Goal: Task Accomplishment & Management: Use online tool/utility

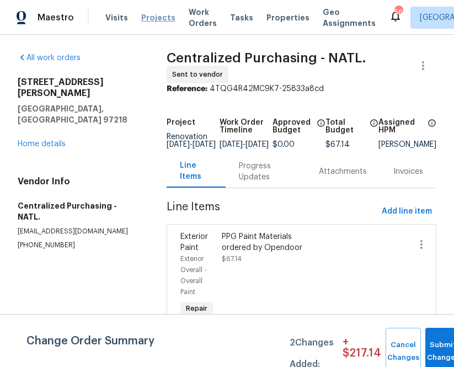
click at [147, 16] on span "Projects" at bounding box center [158, 17] width 34 height 11
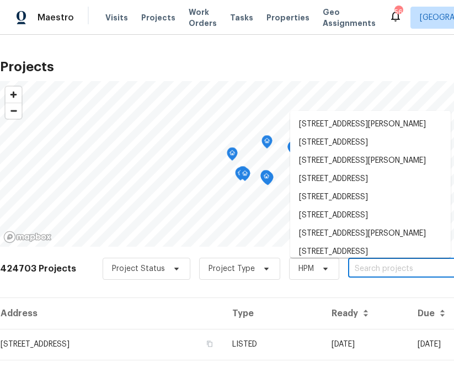
click at [368, 268] on input "text" at bounding box center [411, 268] width 126 height 17
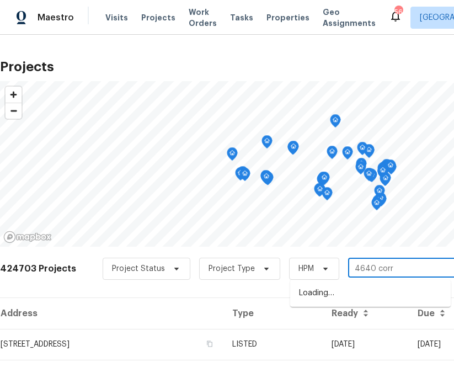
type input "4640 corre"
click at [374, 295] on li "[STREET_ADDRESS]" at bounding box center [370, 293] width 160 height 18
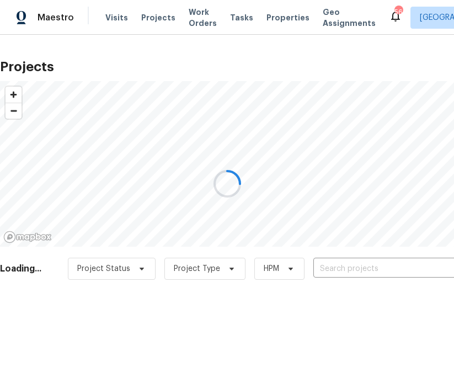
type input "[STREET_ADDRESS]"
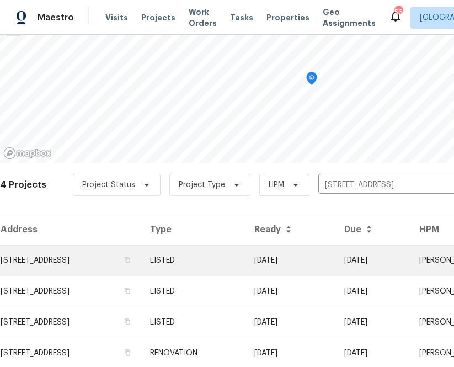
scroll to position [98, 0]
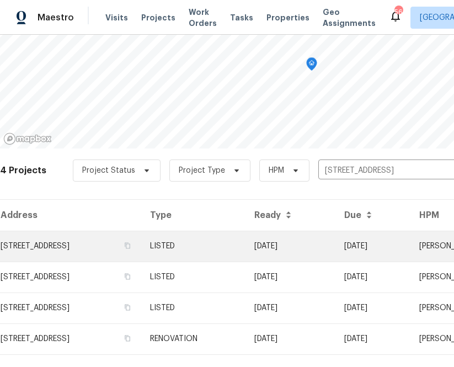
click at [131, 234] on td "[STREET_ADDRESS]" at bounding box center [70, 245] width 141 height 31
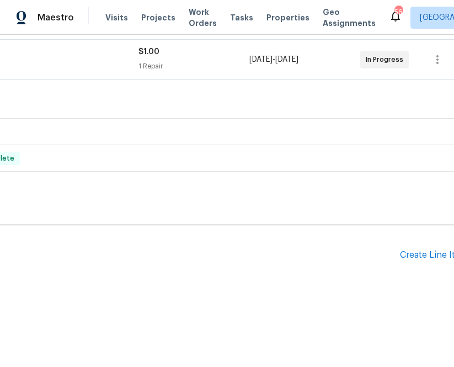
scroll to position [247, 169]
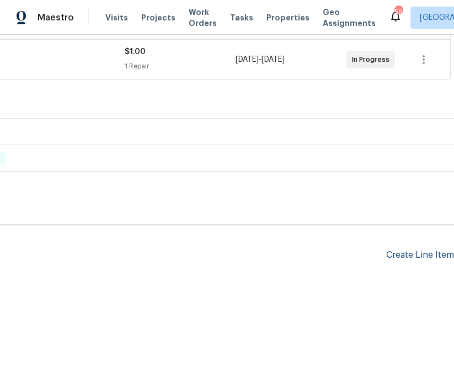
click at [410, 260] on div "Create Line Item" at bounding box center [420, 255] width 68 height 10
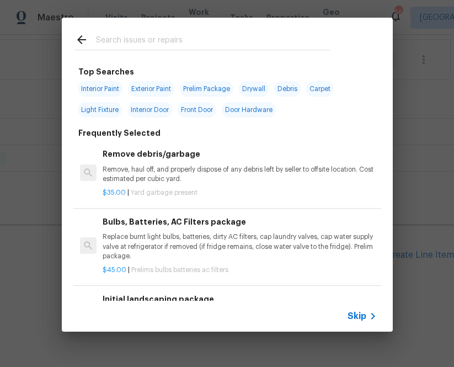
click at [202, 42] on input "text" at bounding box center [213, 41] width 234 height 17
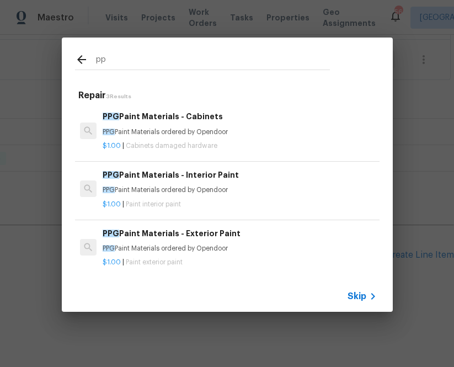
type input "p"
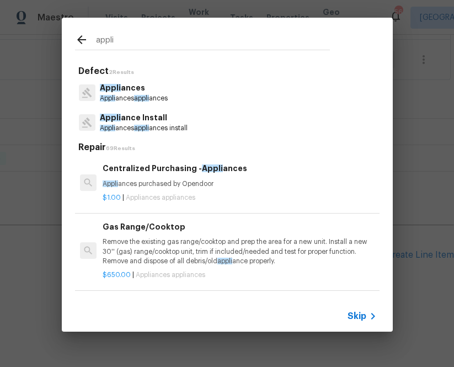
type input "appli"
click at [187, 181] on p "Appli ances purchased by Opendoor" at bounding box center [239, 183] width 273 height 9
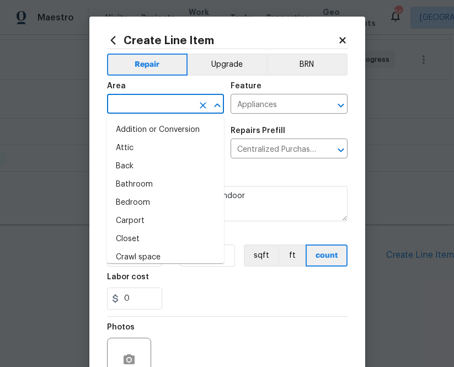
click at [158, 103] on input "text" at bounding box center [150, 104] width 86 height 17
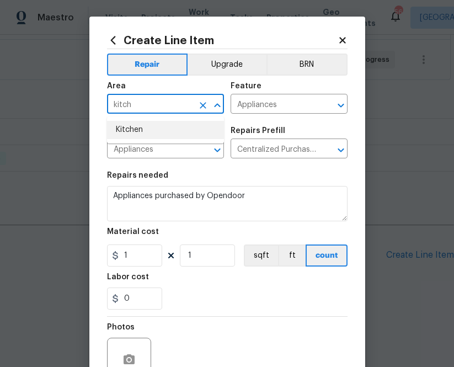
click at [131, 134] on li "Kitchen" at bounding box center [165, 130] width 117 height 18
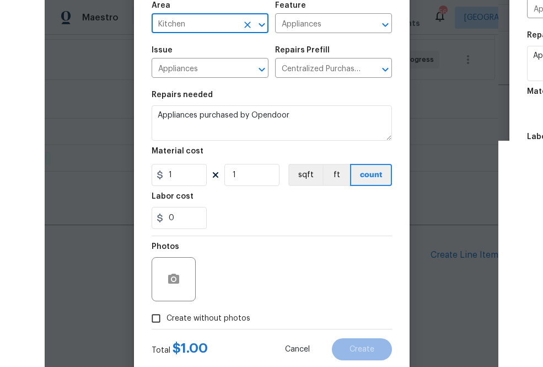
scroll to position [85, 0]
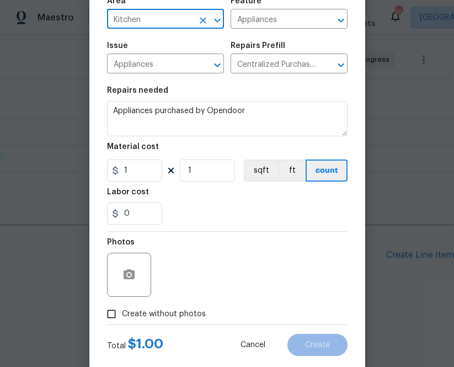
type input "Kitchen"
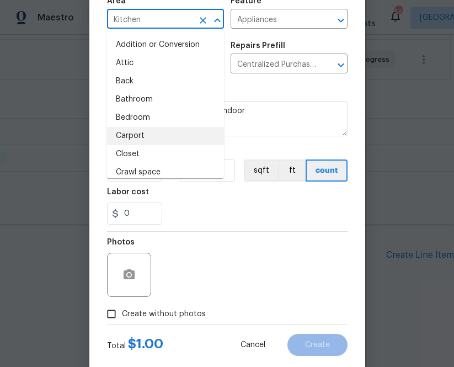
click at [281, 95] on div "Repairs needed" at bounding box center [227, 94] width 240 height 14
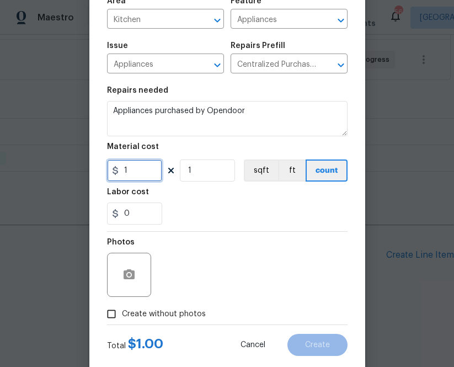
click at [139, 167] on input "1" at bounding box center [134, 170] width 55 height 22
paste input "393.47"
type input "393.47"
click at [165, 307] on label "Create without photos" at bounding box center [153, 313] width 105 height 21
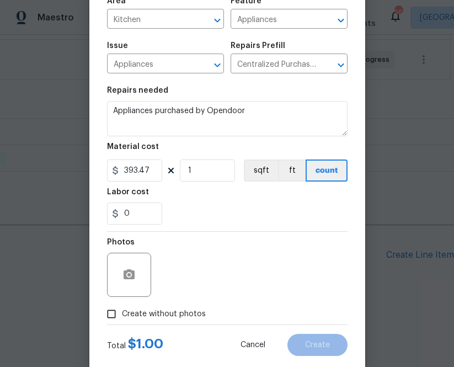
click at [122, 307] on input "Create without photos" at bounding box center [111, 313] width 21 height 21
checkbox input "true"
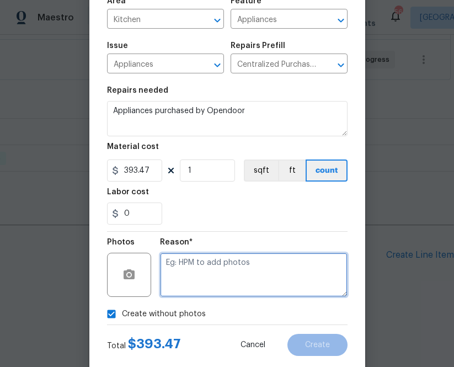
click at [196, 263] on textarea at bounding box center [253, 274] width 187 height 44
type textarea "na"
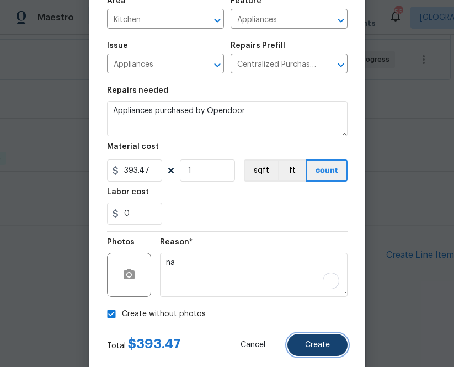
click at [315, 341] on span "Create" at bounding box center [317, 345] width 25 height 8
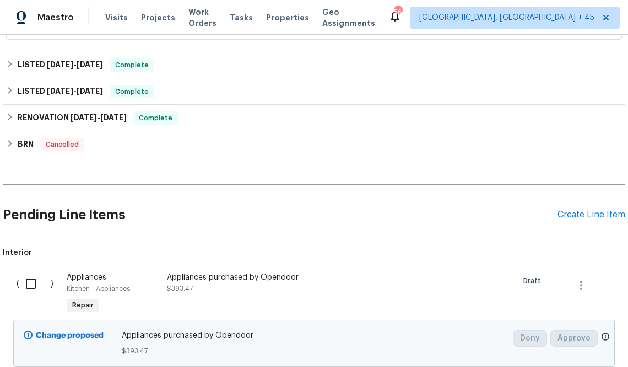
scroll to position [301, 0]
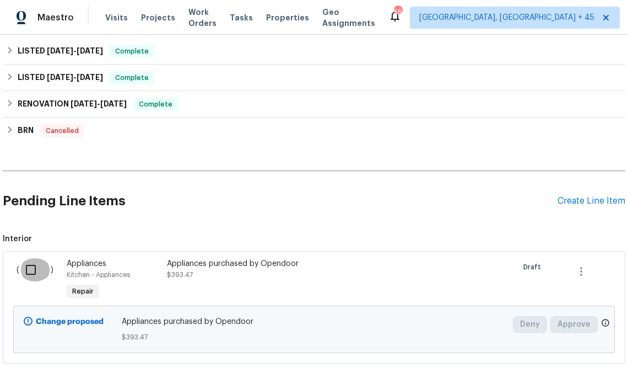
click at [34, 273] on input "checkbox" at bounding box center [34, 269] width 31 height 23
checkbox input "true"
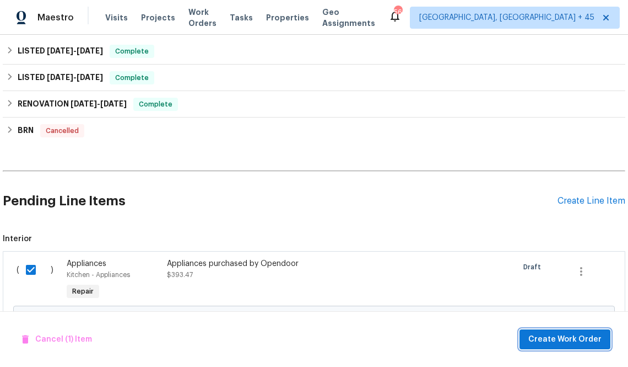
click at [453, 337] on span "Create Work Order" at bounding box center [565, 339] width 73 height 14
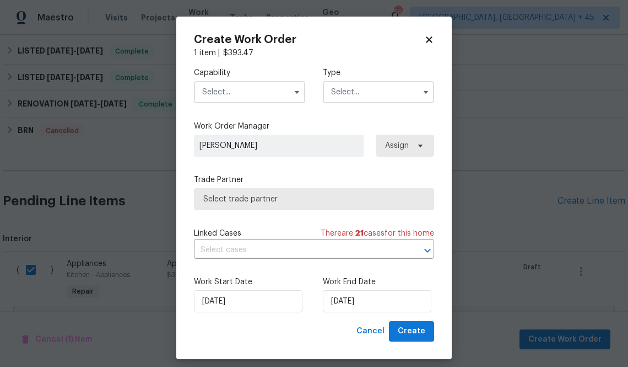
click at [257, 94] on input "text" at bounding box center [249, 92] width 111 height 22
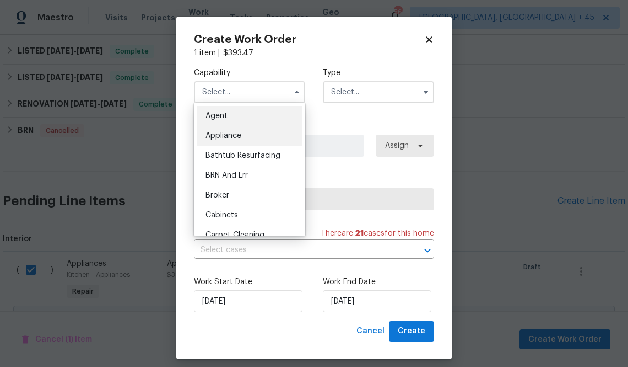
click at [241, 127] on div "Appliance" at bounding box center [250, 136] width 106 height 20
type input "Appliance"
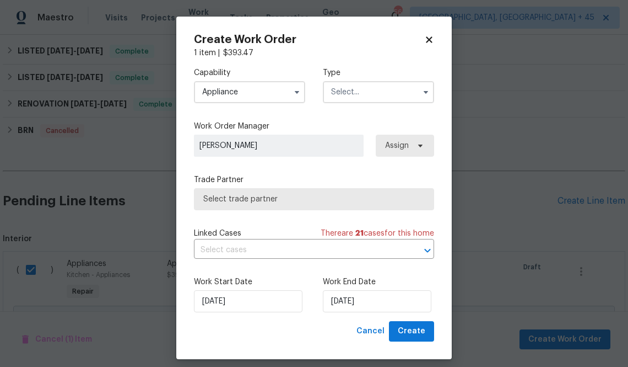
click at [376, 90] on input "text" at bounding box center [378, 92] width 111 height 22
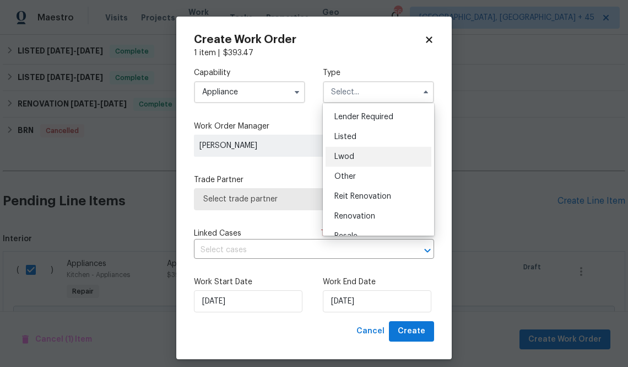
scroll to position [78, 0]
click at [370, 136] on div "Listed" at bounding box center [379, 137] width 106 height 20
type input "Listed"
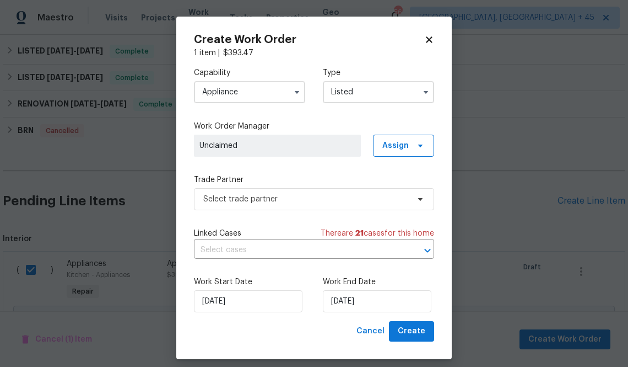
click at [397, 159] on div "Capability Appliance Type Listed Work Order Manager Unclaimed Assign Trade Part…" at bounding box center [314, 189] width 240 height 262
click at [397, 153] on span "Assign" at bounding box center [403, 146] width 61 height 22
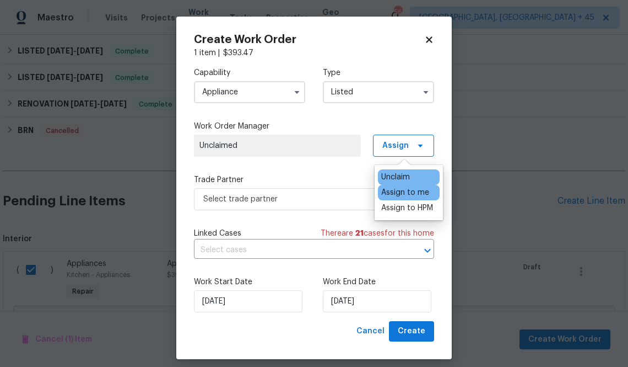
click at [393, 195] on div "Assign to me" at bounding box center [406, 192] width 48 height 11
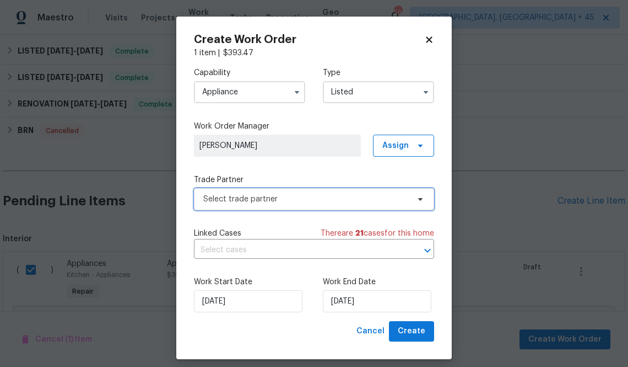
click at [293, 209] on span "Select trade partner" at bounding box center [314, 199] width 240 height 22
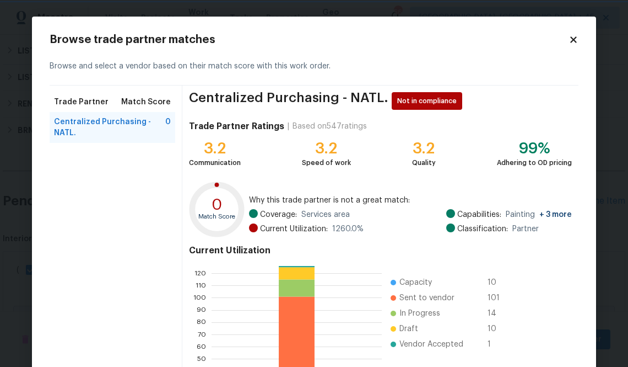
scroll to position [120, 0]
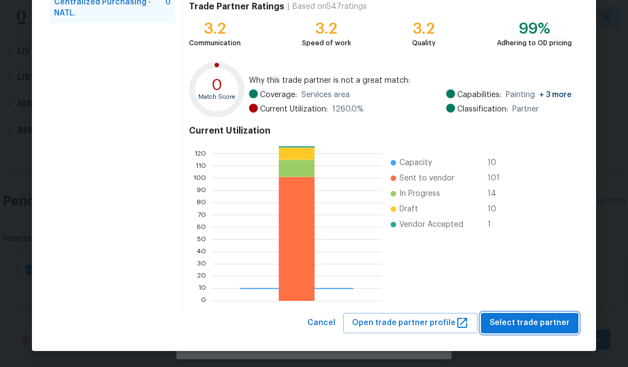
click at [453, 321] on span "Select trade partner" at bounding box center [530, 323] width 80 height 14
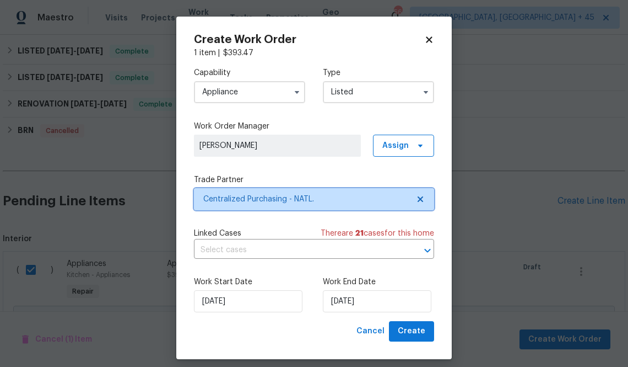
scroll to position [0, 0]
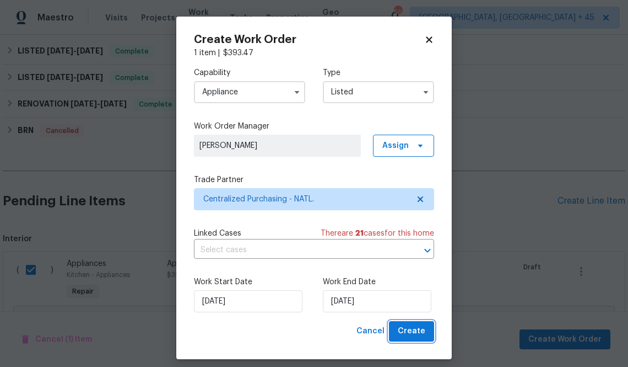
click at [414, 331] on span "Create" at bounding box center [412, 331] width 28 height 14
checkbox input "false"
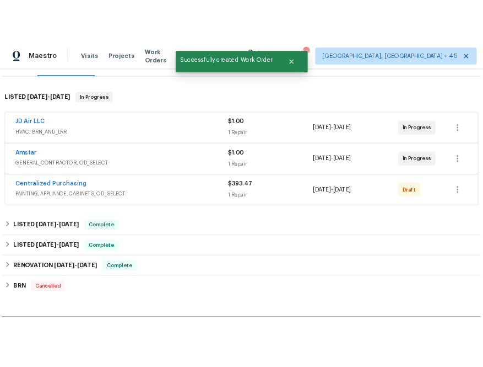
scroll to position [112, 0]
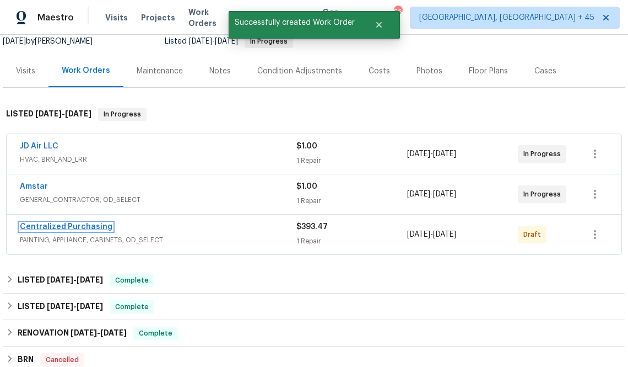
click at [45, 226] on link "Centralized Purchasing" at bounding box center [66, 227] width 93 height 8
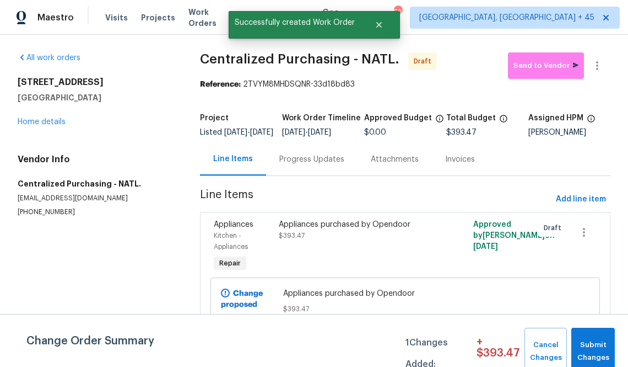
click at [453, 79] on div "Reference: 2TVYM8MHDSQNR-33d18bd83" at bounding box center [405, 84] width 411 height 11
click at [453, 72] on button "Send to Vendor" at bounding box center [546, 65] width 76 height 26
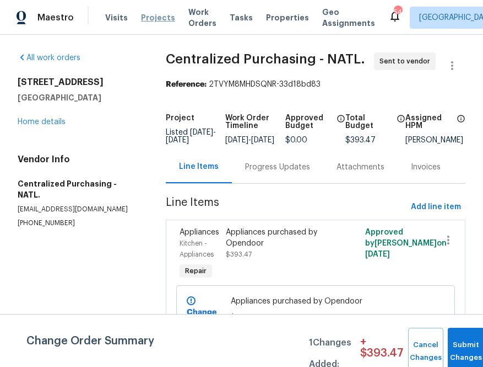
click at [156, 17] on span "Projects" at bounding box center [158, 17] width 34 height 11
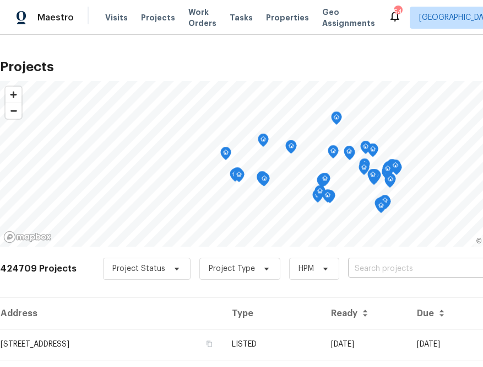
click at [377, 268] on input "text" at bounding box center [411, 268] width 126 height 17
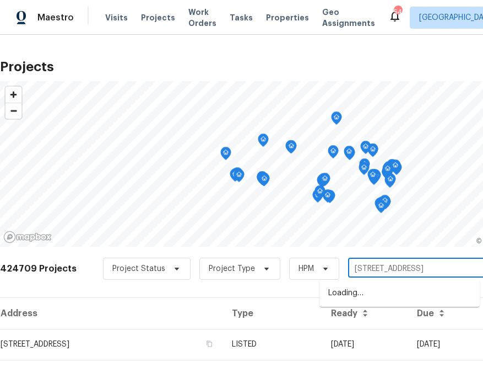
type input "[STREET_ADDRESS]"
click at [357, 292] on li "[STREET_ADDRESS]" at bounding box center [400, 293] width 160 height 18
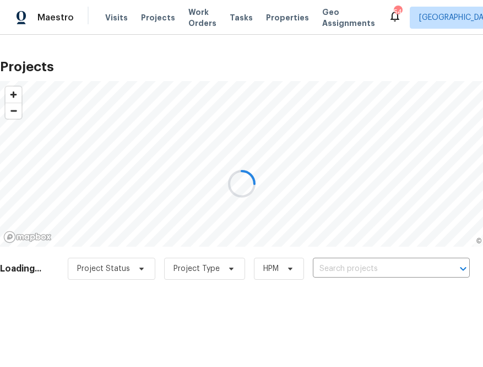
type input "[STREET_ADDRESS]"
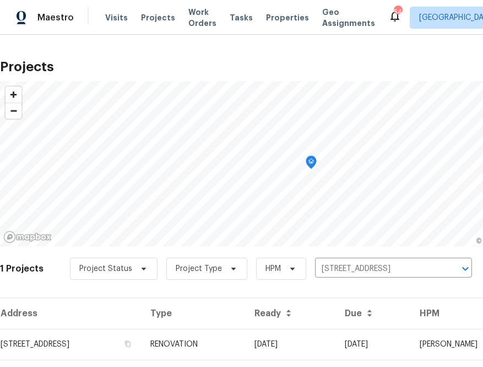
scroll to position [28, 0]
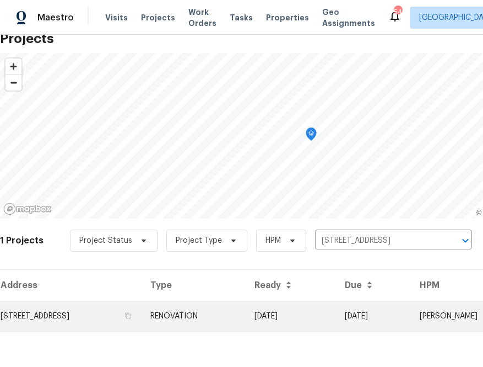
click at [142, 319] on td "[STREET_ADDRESS]" at bounding box center [71, 315] width 142 height 31
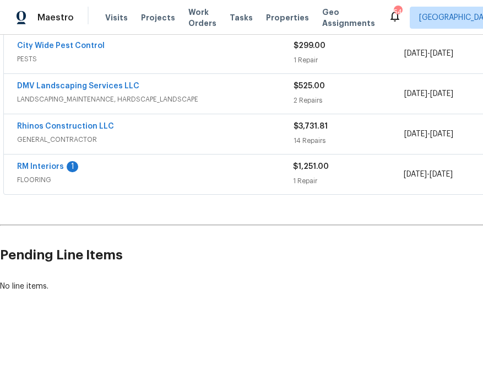
scroll to position [213, 139]
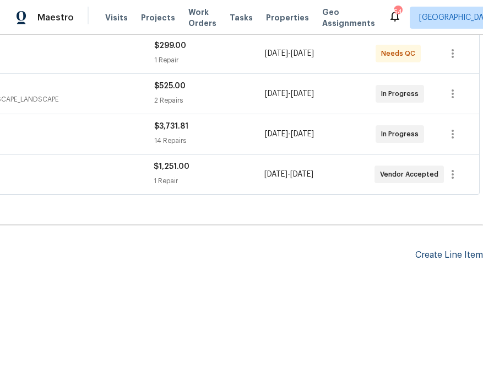
click at [446, 251] on div "Create Line Item" at bounding box center [450, 255] width 68 height 10
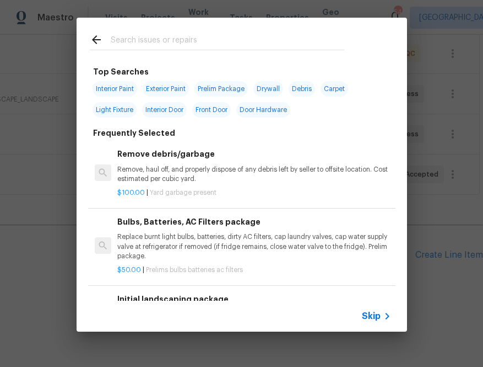
click at [381, 310] on icon at bounding box center [387, 315] width 13 height 13
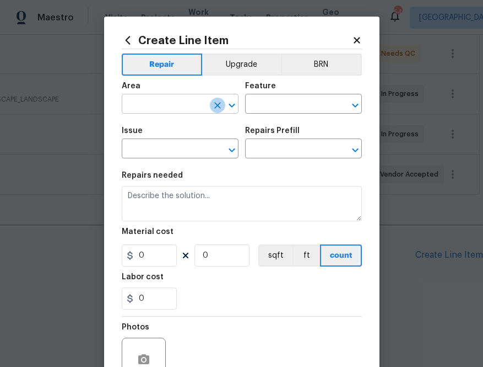
click at [210, 106] on button "Clear" at bounding box center [217, 105] width 15 height 15
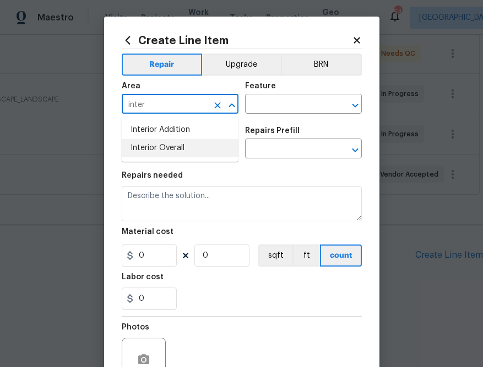
click at [181, 160] on ul "Interior Addition Interior Overall" at bounding box center [180, 138] width 117 height 45
click at [181, 142] on li "Interior Overall" at bounding box center [180, 148] width 117 height 18
type input "Interior Overall"
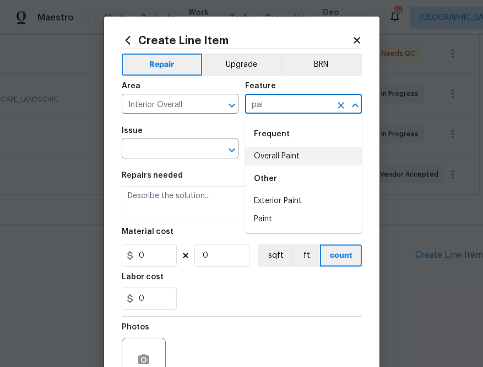
click at [255, 162] on li "Overall Paint" at bounding box center [303, 156] width 117 height 18
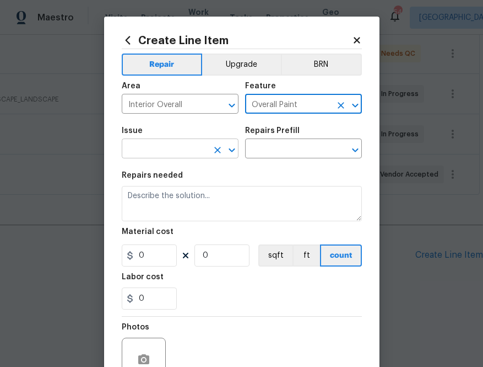
type input "Overall Paint"
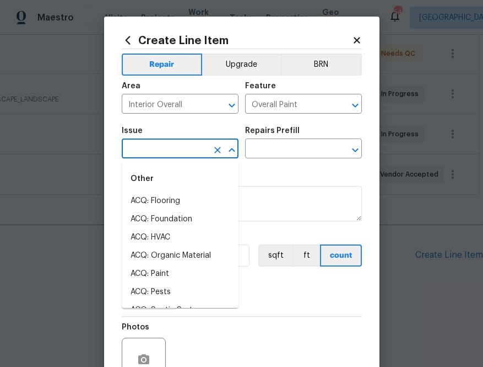
click at [171, 153] on input "text" at bounding box center [165, 149] width 86 height 17
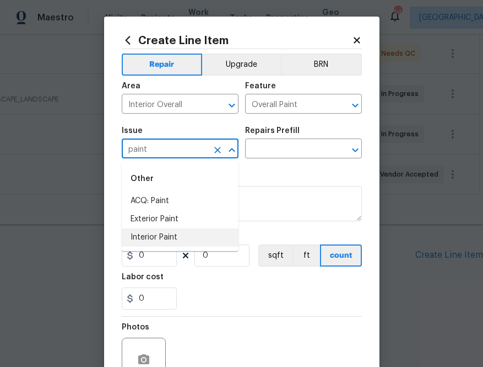
click at [170, 232] on li "Interior Paint" at bounding box center [180, 237] width 117 height 18
type input "Interior Paint"
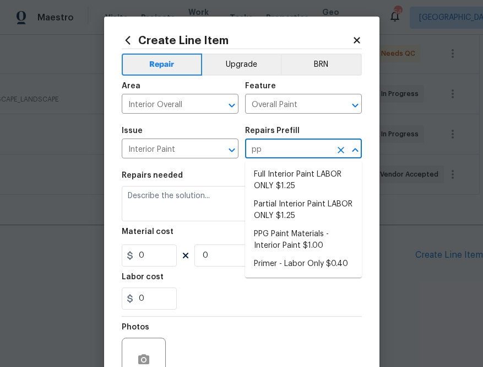
type input "ppg"
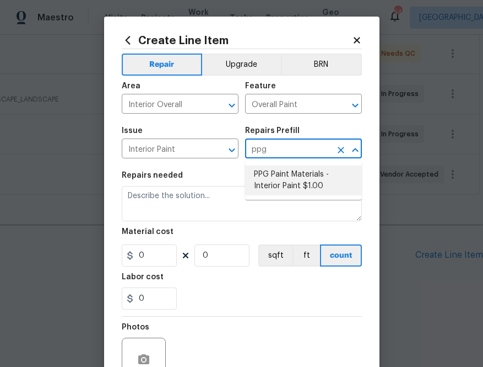
click at [315, 187] on li "PPG Paint Materials - Interior Paint $1.00" at bounding box center [303, 180] width 117 height 30
type input "PPG Paint Materials - Interior Paint $1.00"
type textarea "PPG Paint Materials ordered by Opendoor"
type input "1"
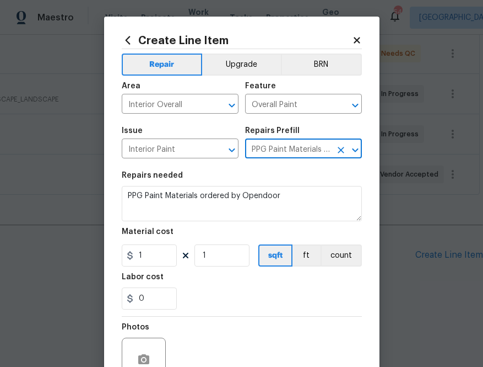
type input "PPG Paint Materials - Interior Paint $1.00"
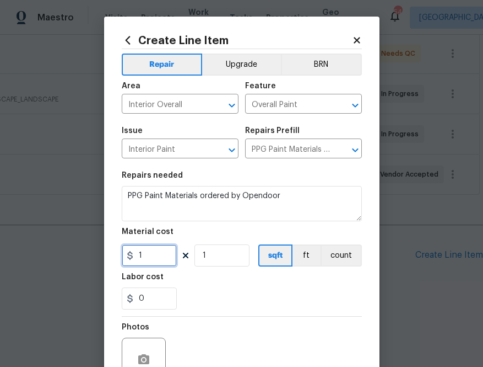
click at [159, 257] on input "1" at bounding box center [149, 255] width 55 height 22
paste input "364.16"
click at [217, 283] on div "Labor cost" at bounding box center [242, 280] width 240 height 14
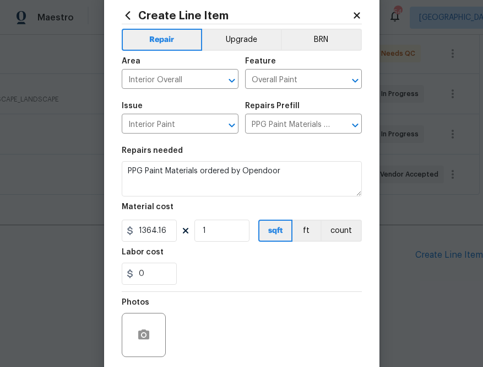
scroll to position [31, 0]
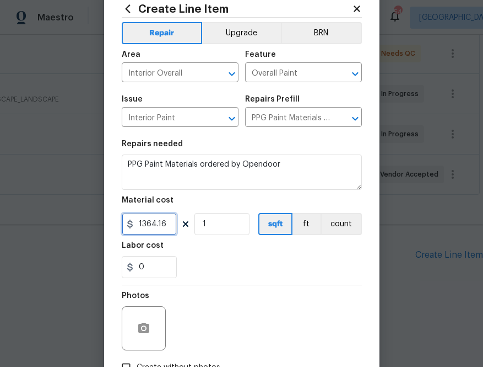
click at [143, 222] on input "1364.16" at bounding box center [149, 224] width 55 height 22
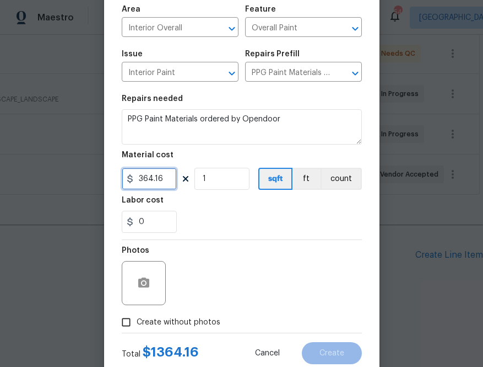
scroll to position [109, 0]
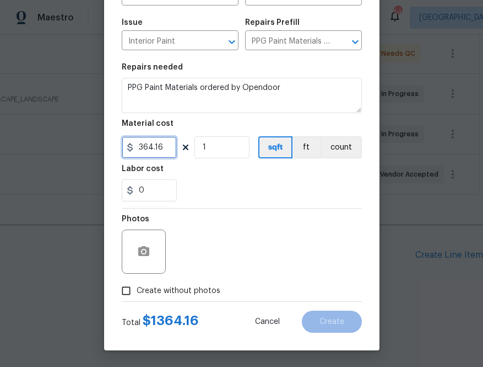
type input "364.16"
click at [209, 294] on span "Create without photos" at bounding box center [179, 291] width 84 height 12
click at [137, 294] on input "Create without photos" at bounding box center [126, 290] width 21 height 21
checkbox input "true"
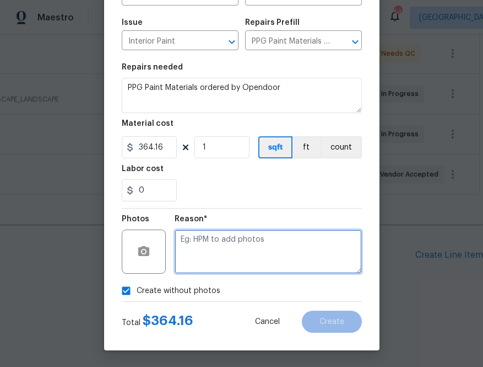
click at [252, 254] on textarea at bounding box center [268, 251] width 187 height 44
type textarea "na"
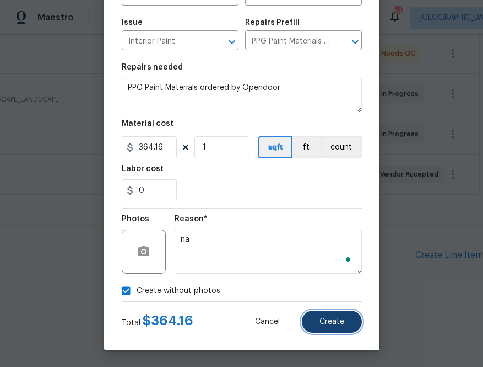
click at [333, 322] on span "Create" at bounding box center [332, 322] width 25 height 8
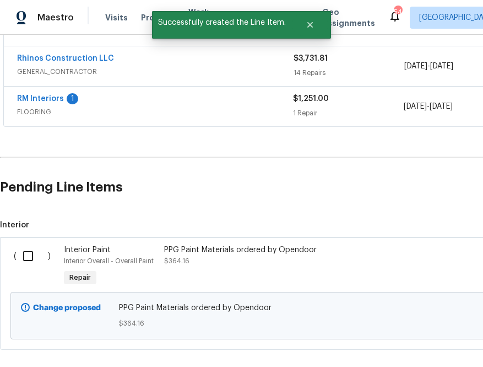
scroll to position [302, 0]
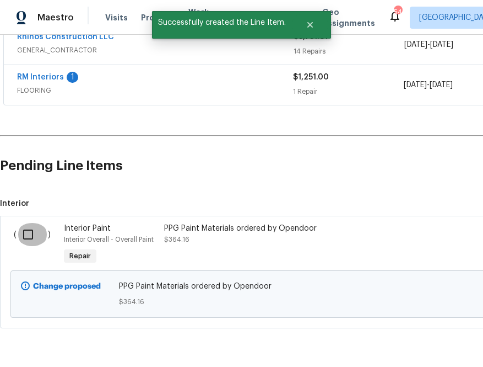
click at [33, 230] on input "checkbox" at bounding box center [32, 234] width 31 height 23
checkbox input "true"
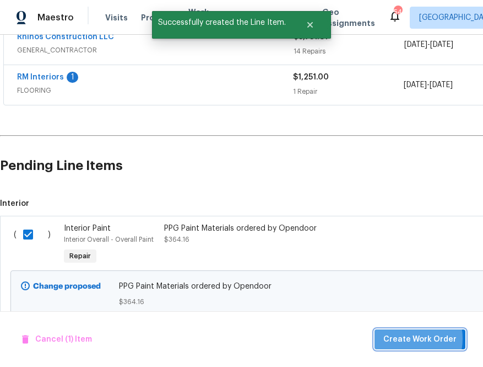
click at [402, 338] on span "Create Work Order" at bounding box center [420, 339] width 73 height 14
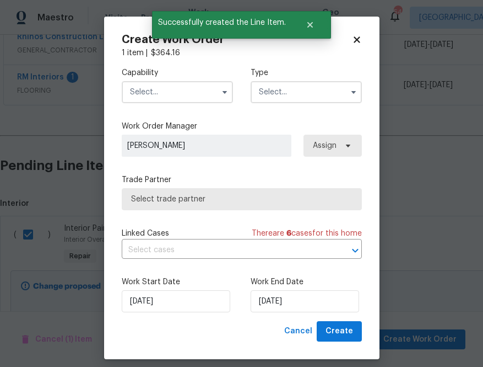
click at [178, 89] on input "text" at bounding box center [177, 92] width 111 height 22
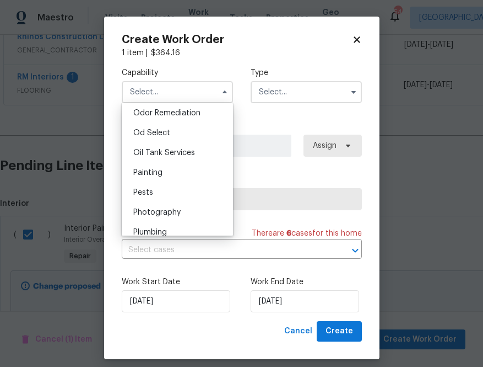
scroll to position [879, 0]
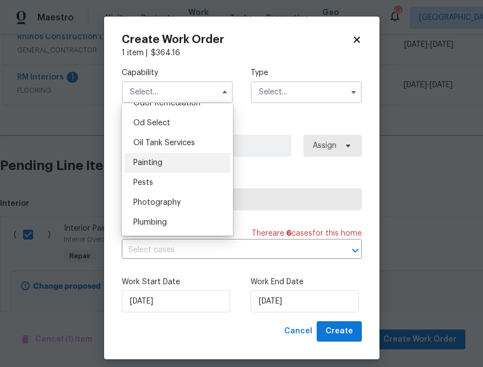
click at [181, 169] on div "Painting" at bounding box center [178, 163] width 106 height 20
type input "Painting"
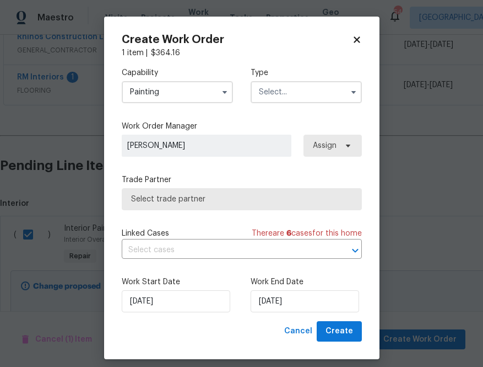
click at [280, 85] on input "text" at bounding box center [306, 92] width 111 height 22
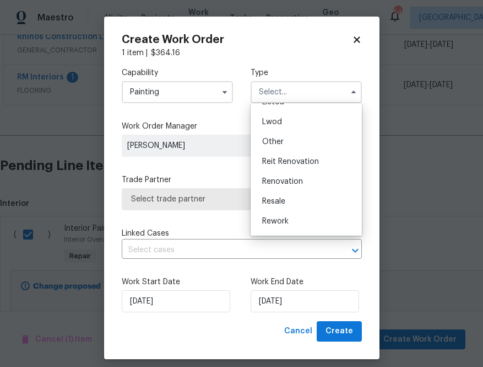
scroll to position [131, 0]
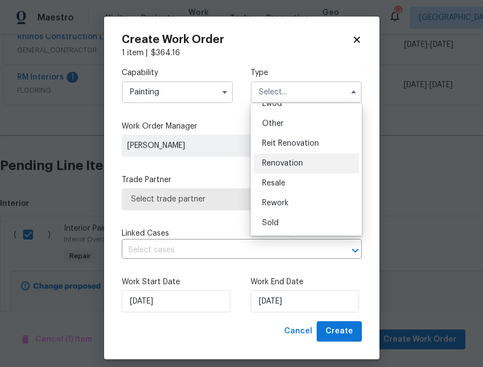
click at [290, 166] on span "Renovation" at bounding box center [282, 163] width 41 height 8
type input "Renovation"
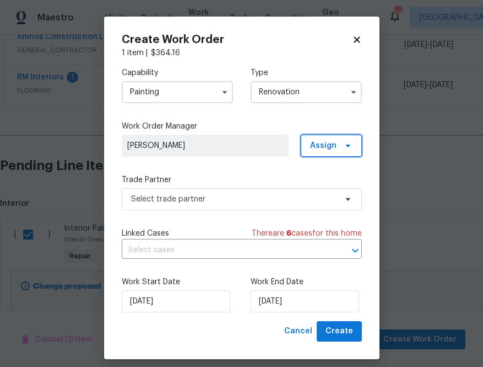
click at [331, 155] on span "Assign" at bounding box center [331, 146] width 61 height 22
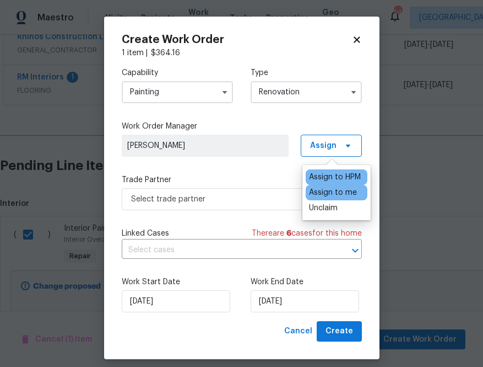
click at [330, 195] on div "Assign to me" at bounding box center [333, 192] width 48 height 11
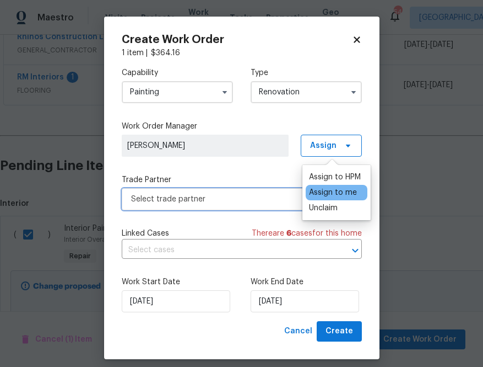
click at [230, 206] on span "Select trade partner" at bounding box center [242, 199] width 240 height 22
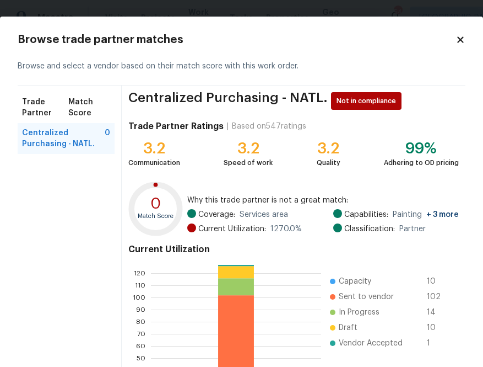
scroll to position [118, 0]
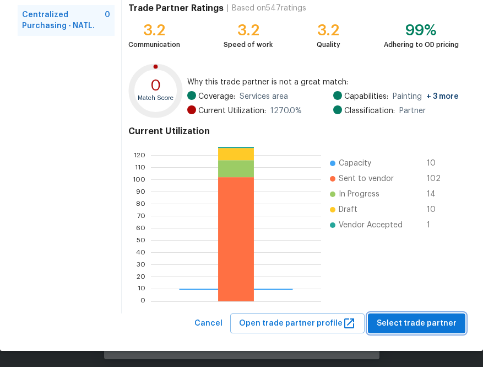
click at [392, 321] on span "Select trade partner" at bounding box center [417, 323] width 80 height 14
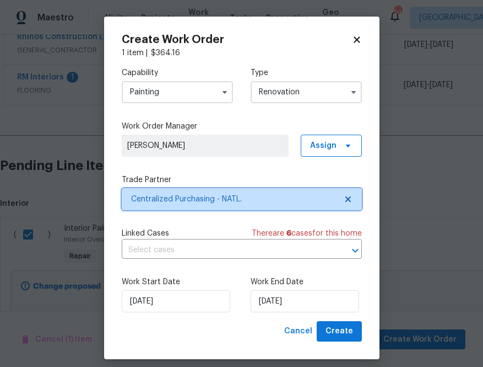
scroll to position [0, 0]
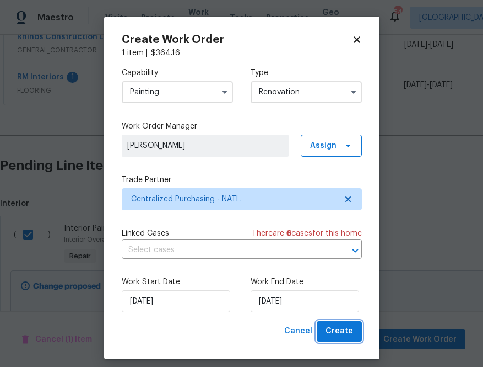
click at [347, 331] on span "Create" at bounding box center [340, 331] width 28 height 14
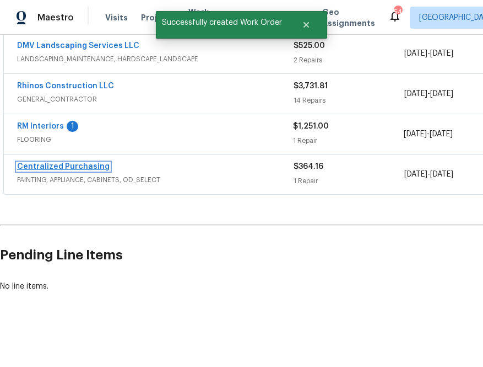
click at [89, 170] on link "Centralized Purchasing" at bounding box center [63, 167] width 93 height 8
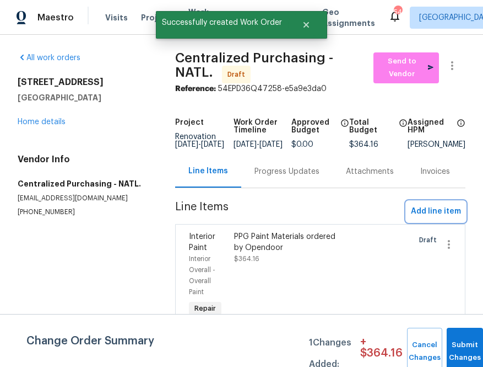
click at [418, 218] on span "Add line item" at bounding box center [436, 212] width 50 height 14
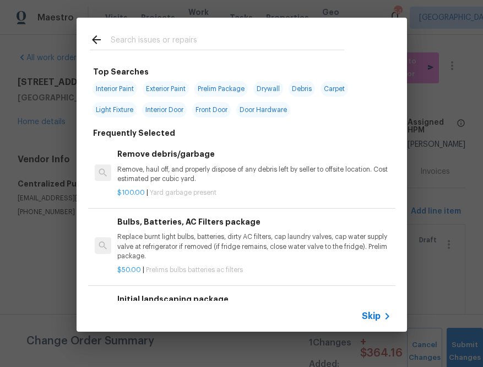
click at [218, 41] on input "text" at bounding box center [228, 41] width 234 height 17
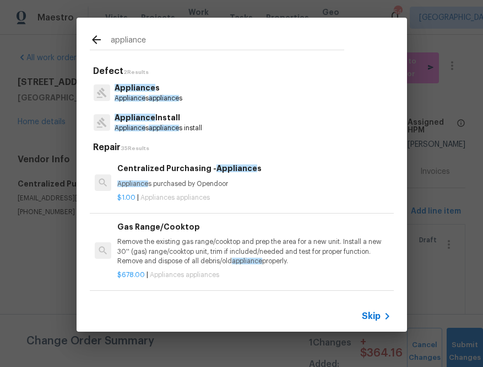
type input "appliance"
click at [165, 89] on p "Appliance s" at bounding box center [149, 88] width 68 height 12
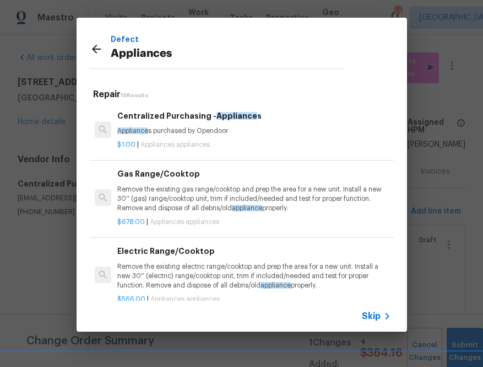
click at [165, 129] on p "Appliance s purchased by Opendoor" at bounding box center [253, 130] width 273 height 9
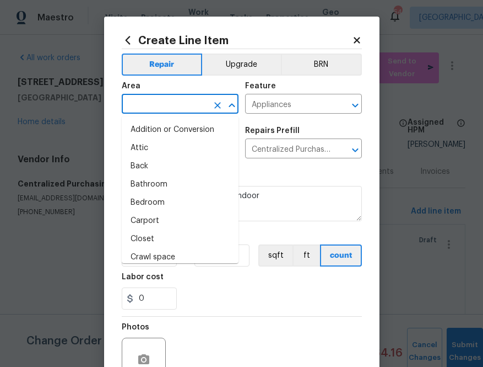
click at [194, 111] on input "text" at bounding box center [165, 104] width 86 height 17
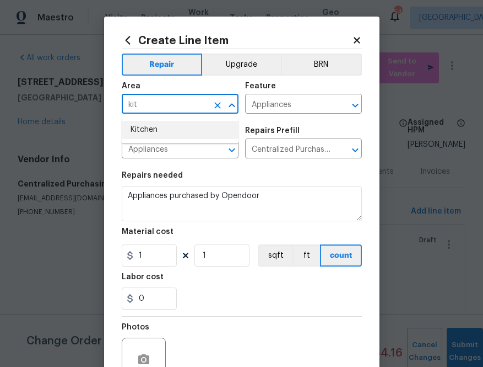
click at [212, 131] on li "Kitchen" at bounding box center [180, 130] width 117 height 18
type input "Kitchen"
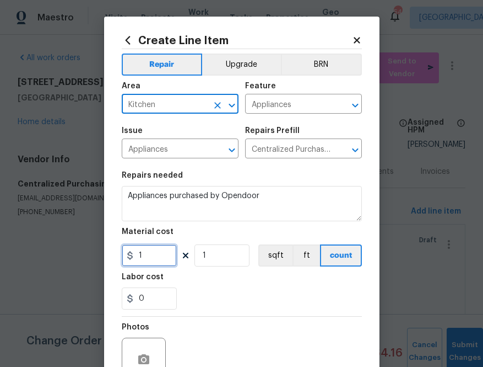
click at [148, 259] on input "1" at bounding box center [149, 255] width 55 height 22
click at [151, 255] on input "1" at bounding box center [149, 255] width 55 height 22
paste input "300902260253249690"
paste input "252.40"
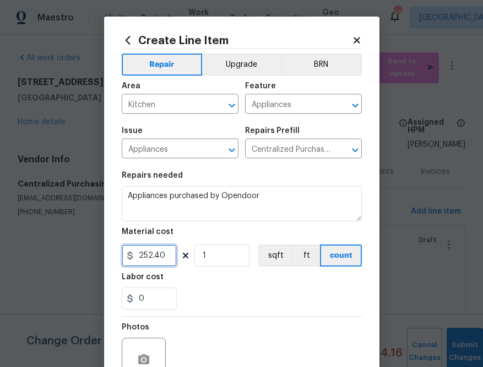
scroll to position [109, 0]
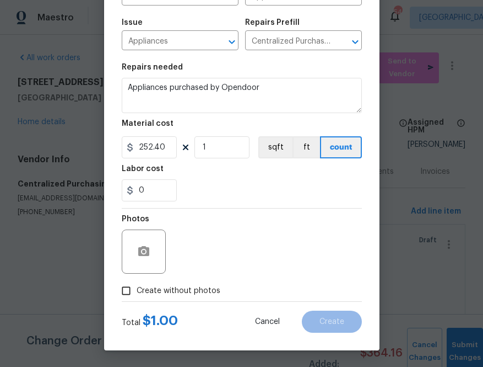
type input "252.4"
click at [202, 300] on label "Create without photos" at bounding box center [168, 290] width 105 height 21
click at [137, 300] on input "Create without photos" at bounding box center [126, 290] width 21 height 21
checkbox input "true"
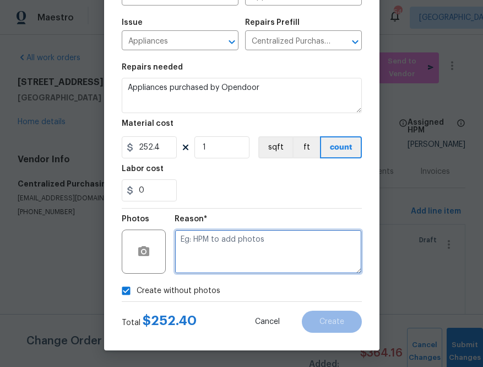
click at [235, 252] on textarea at bounding box center [268, 251] width 187 height 44
type textarea "na"
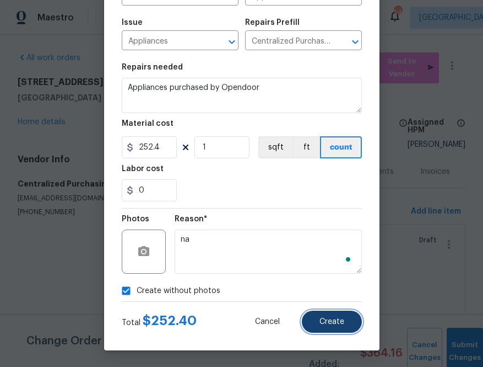
click at [342, 324] on span "Create" at bounding box center [332, 322] width 25 height 8
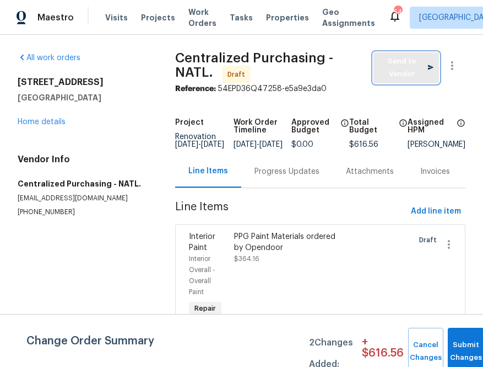
click at [400, 71] on span "Send to Vendor" at bounding box center [406, 67] width 55 height 25
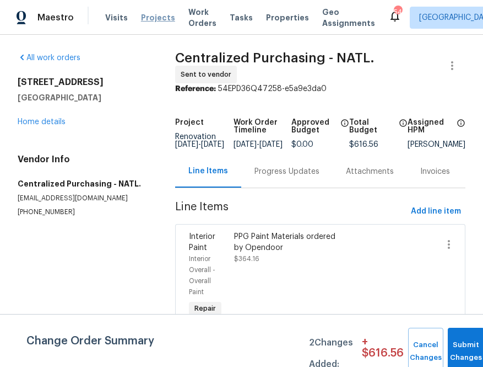
click at [164, 14] on span "Projects" at bounding box center [158, 17] width 34 height 11
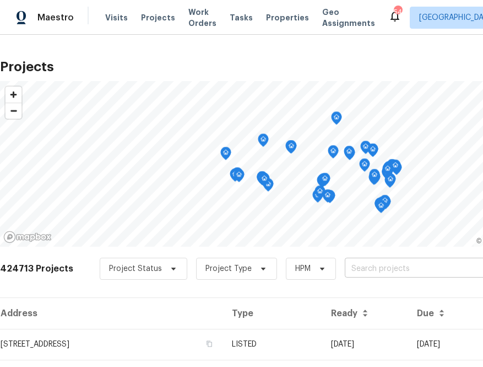
click at [383, 276] on input "text" at bounding box center [408, 268] width 126 height 17
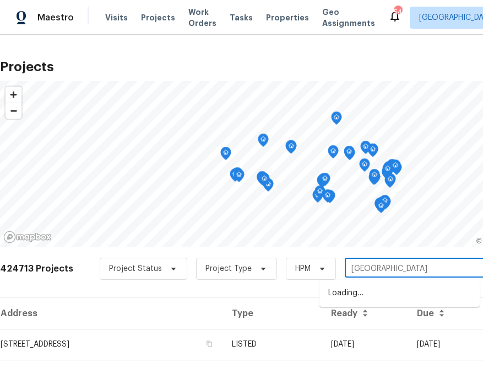
type input "[STREET_ADDRESS]"
click at [361, 298] on li "[STREET_ADDRESS]" at bounding box center [400, 293] width 160 height 18
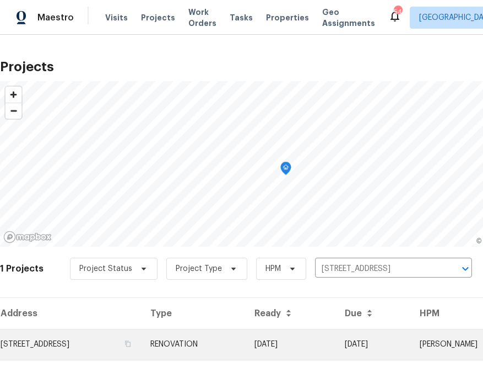
click at [142, 343] on td "[STREET_ADDRESS]" at bounding box center [71, 344] width 142 height 31
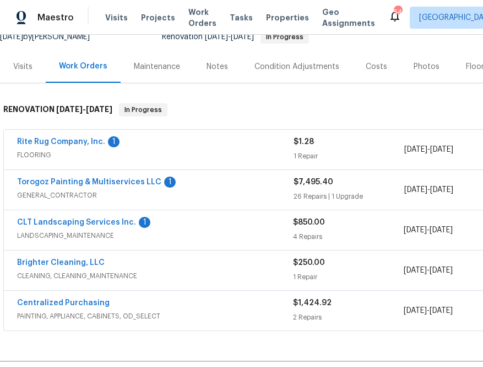
scroll to position [117, 0]
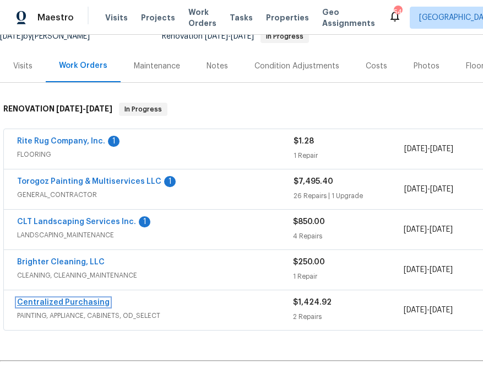
click at [83, 302] on link "Centralized Purchasing" at bounding box center [63, 302] width 93 height 8
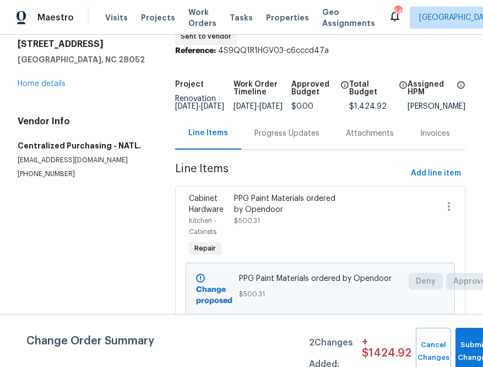
scroll to position [61, 0]
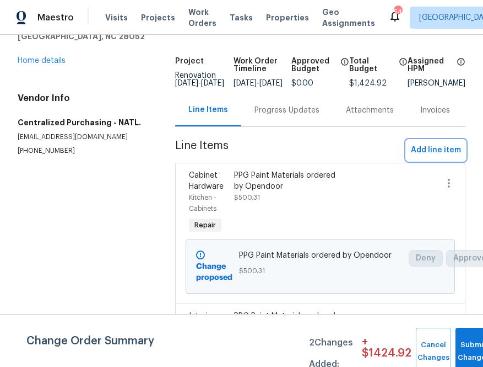
click at [437, 155] on span "Add line item" at bounding box center [436, 150] width 50 height 14
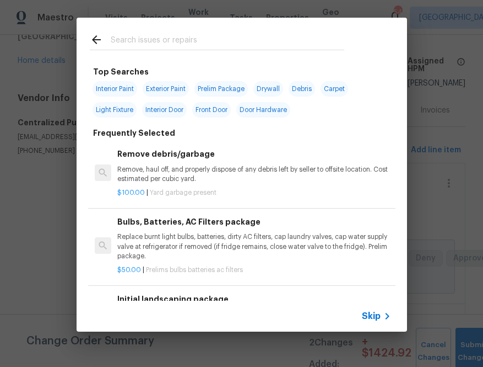
click at [367, 312] on span "Skip" at bounding box center [371, 315] width 19 height 11
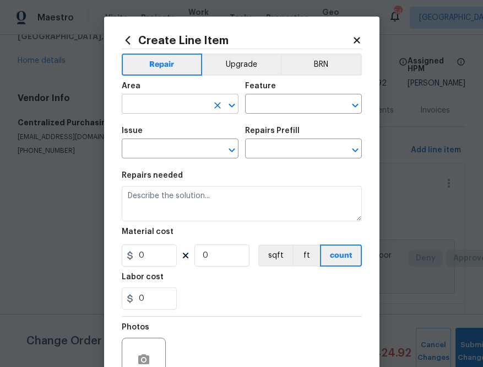
click at [208, 106] on div "​" at bounding box center [180, 104] width 117 height 17
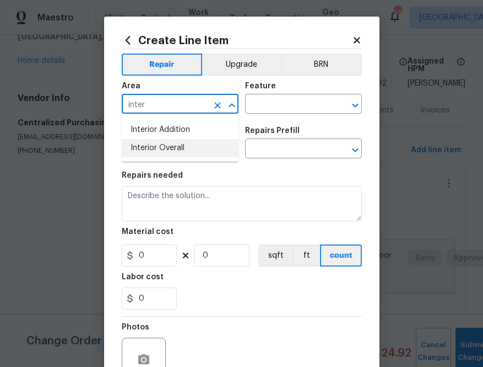
click at [200, 151] on li "Interior Overall" at bounding box center [180, 148] width 117 height 18
type input "Interior Overall"
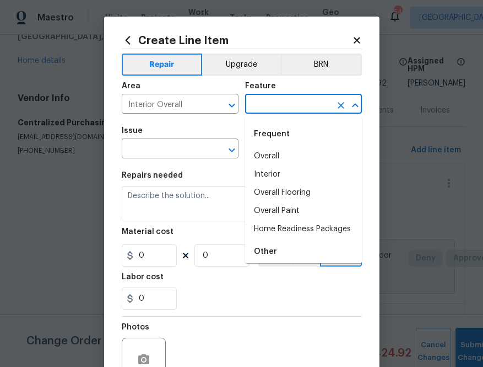
type input "i"
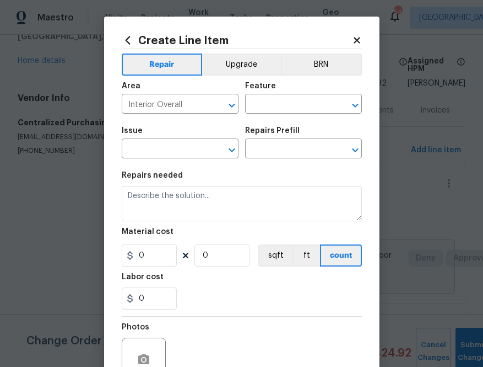
click at [312, 39] on h2 "Create Line Item" at bounding box center [237, 40] width 230 height 12
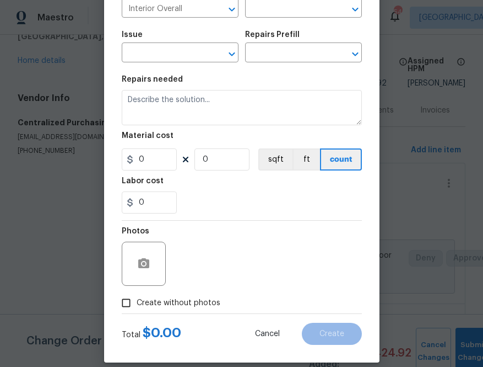
scroll to position [98, 0]
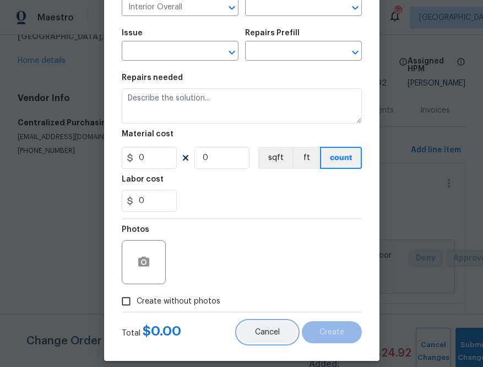
click at [278, 328] on span "Cancel" at bounding box center [267, 332] width 25 height 8
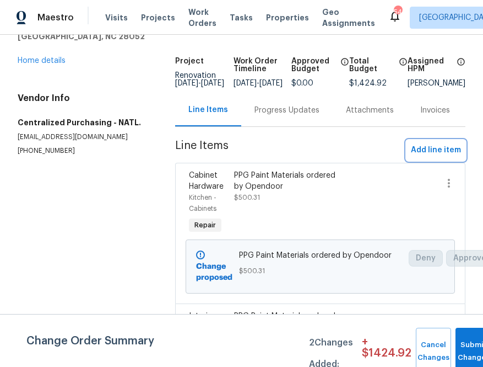
click at [441, 152] on span "Add line item" at bounding box center [436, 150] width 50 height 14
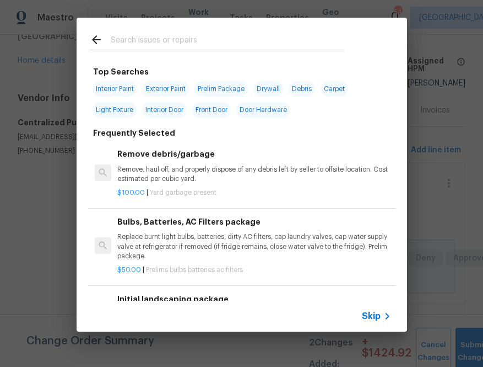
click at [145, 40] on input "text" at bounding box center [228, 41] width 234 height 17
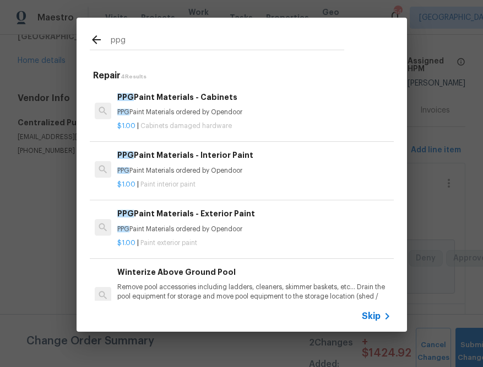
type input "ppg"
click at [137, 176] on div "$1.00 | Paint interior paint" at bounding box center [253, 182] width 273 height 14
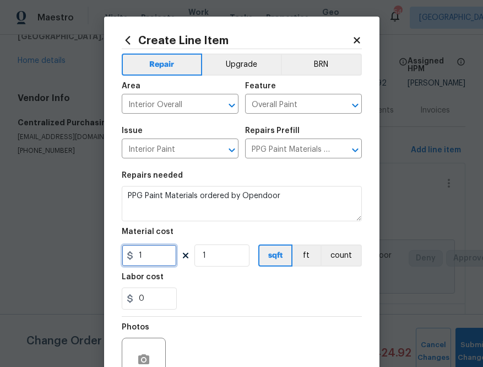
click at [159, 256] on input "1" at bounding box center [149, 255] width 55 height 22
paste input "67.62"
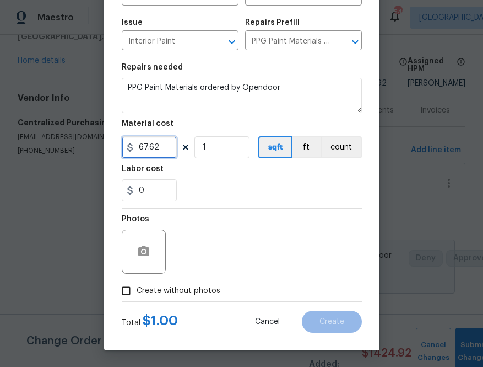
type input "67.62"
click at [209, 291] on span "Create without photos" at bounding box center [179, 291] width 84 height 12
click at [137, 291] on input "Create without photos" at bounding box center [126, 290] width 21 height 21
checkbox input "true"
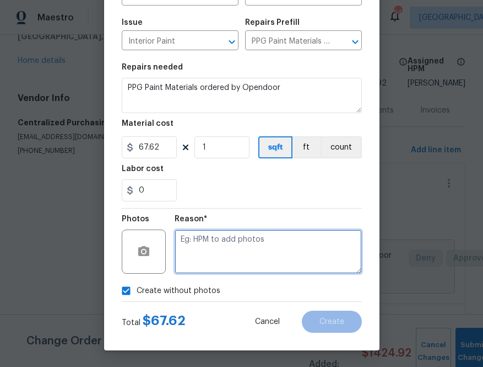
click at [236, 261] on textarea at bounding box center [268, 251] width 187 height 44
type textarea "na"
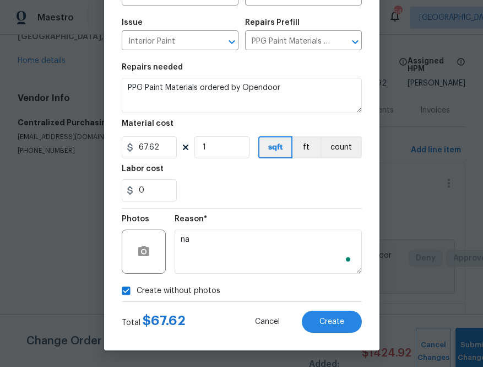
click at [326, 308] on div "Total $ 67.62 Cancel Create" at bounding box center [242, 317] width 240 height 31
click at [326, 318] on span "Create" at bounding box center [332, 322] width 25 height 8
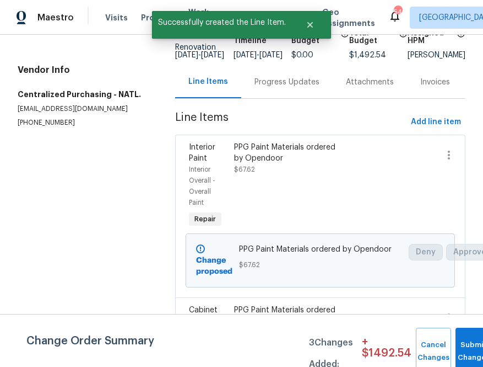
scroll to position [0, 0]
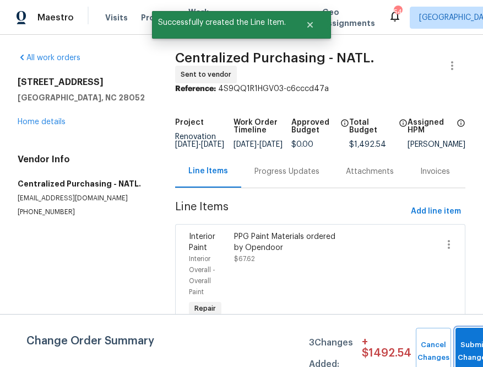
click at [453, 335] on button "Submit Changes" at bounding box center [474, 350] width 36 height 47
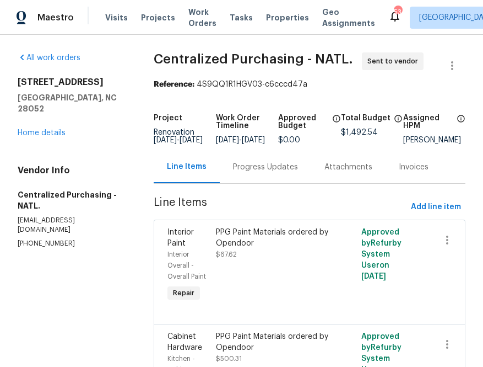
click at [251, 173] on div "Progress Updates" at bounding box center [265, 167] width 65 height 11
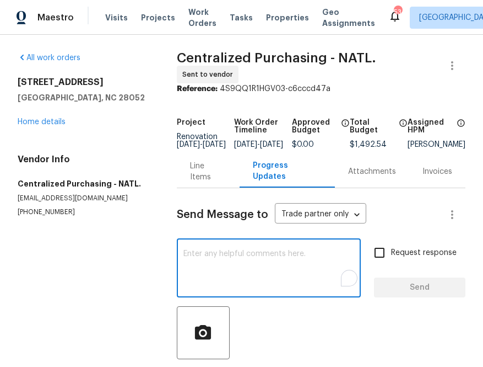
click at [246, 258] on textarea "To enrich screen reader interactions, please activate Accessibility in Grammarl…" at bounding box center [269, 269] width 171 height 39
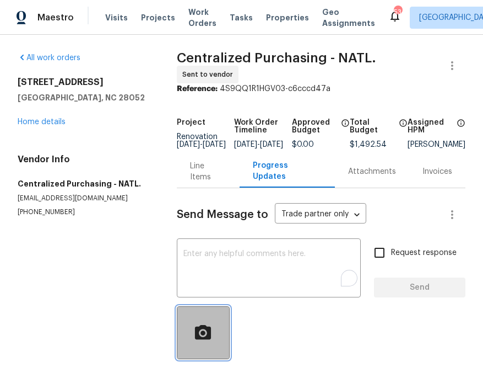
click at [209, 356] on button "button" at bounding box center [203, 332] width 53 height 53
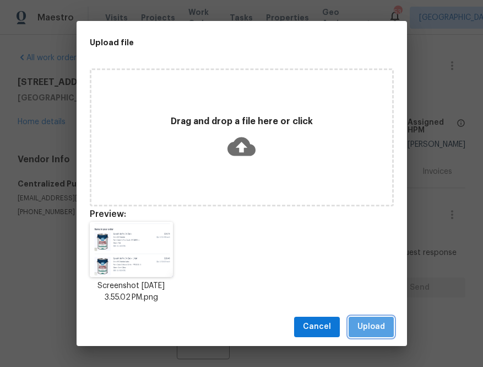
click at [373, 329] on span "Upload" at bounding box center [372, 327] width 28 height 14
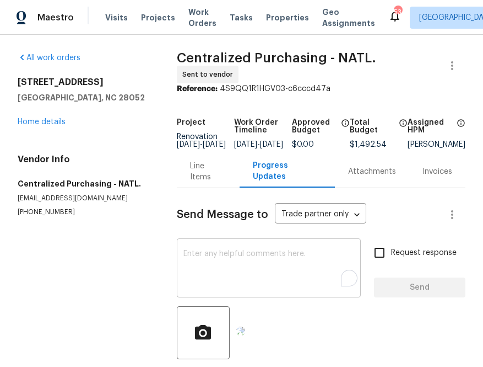
click at [267, 266] on textarea "To enrich screen reader interactions, please activate Accessibility in Grammarl…" at bounding box center [269, 269] width 171 height 39
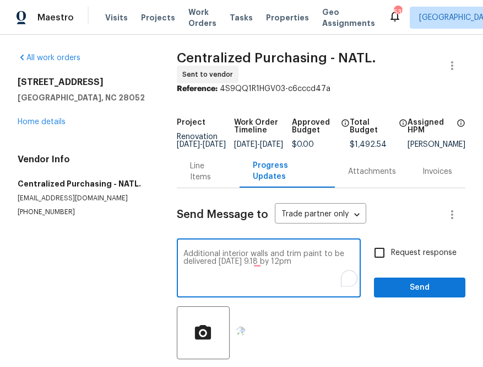
click at [257, 261] on textarea "Additional interior walls and trim paint to be delivered [DATE] 9.18 by 12pm" at bounding box center [269, 269] width 171 height 39
type textarea "Additional interior walls and trim paint to be delivered [DATE] by 12pm"
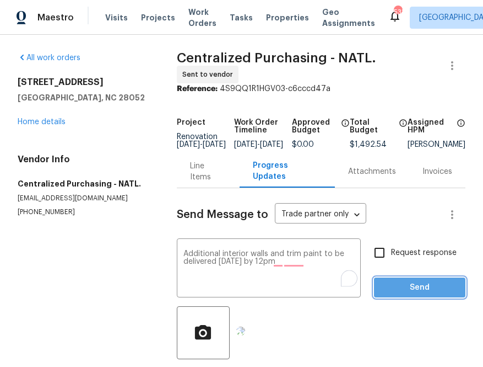
click at [387, 294] on span "Send" at bounding box center [420, 288] width 74 height 14
